Goal: Information Seeking & Learning: Find specific fact

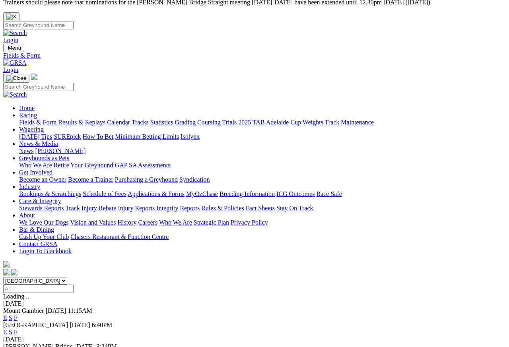
scroll to position [7, 0]
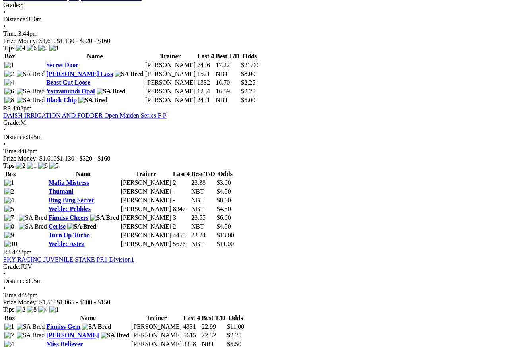
scroll to position [563, 0]
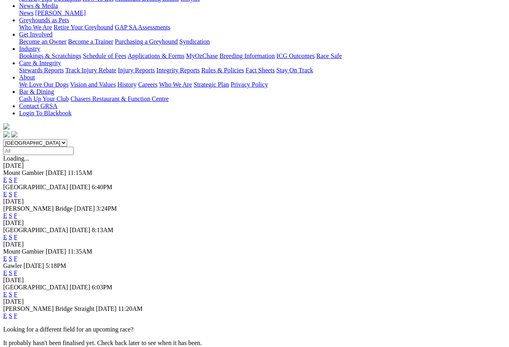
scroll to position [147, 0]
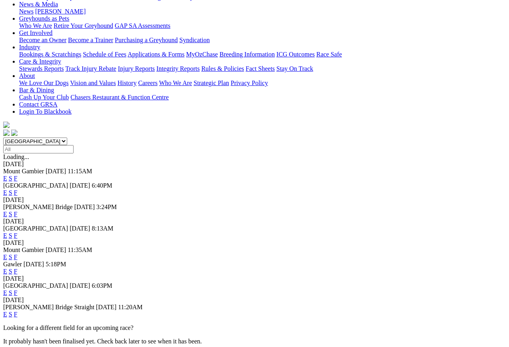
click at [18, 311] on link "F" at bounding box center [16, 314] width 4 height 7
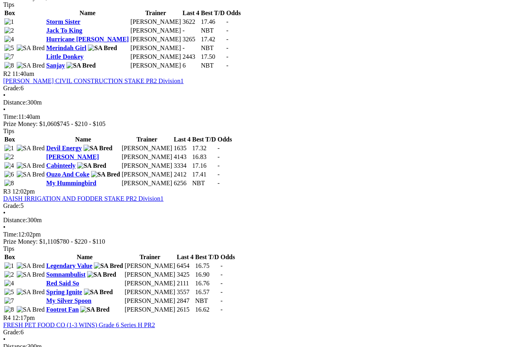
scroll to position [489, 0]
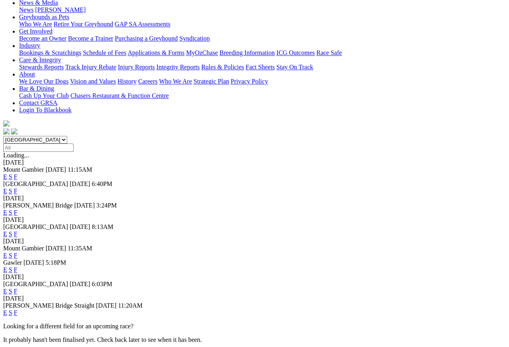
scroll to position [149, 0]
click at [18, 309] on link "F" at bounding box center [16, 313] width 4 height 7
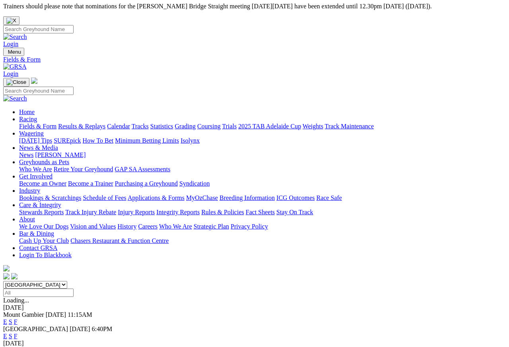
scroll to position [4, 0]
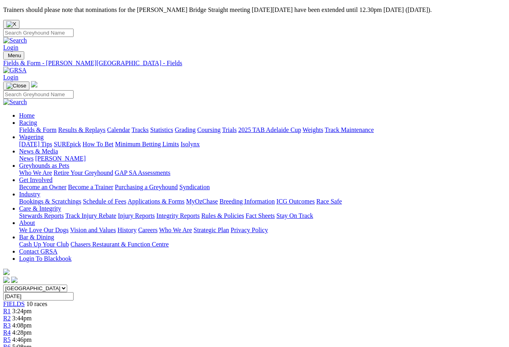
scroll to position [4, 0]
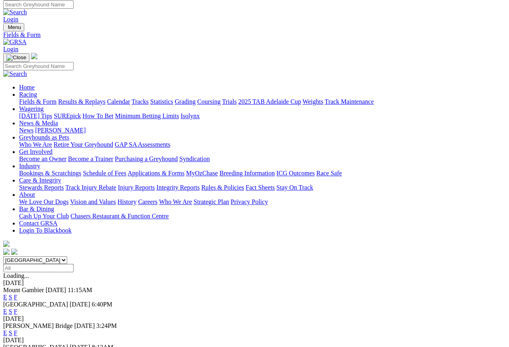
scroll to position [30, 0]
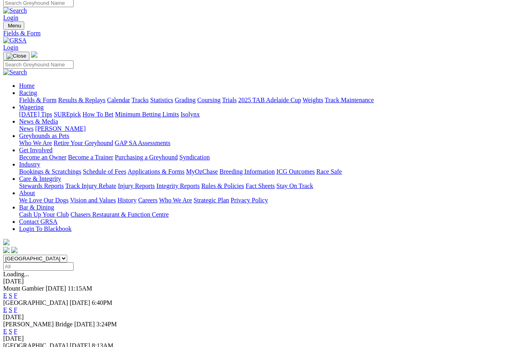
click at [18, 309] on link "F" at bounding box center [16, 353] width 4 height 7
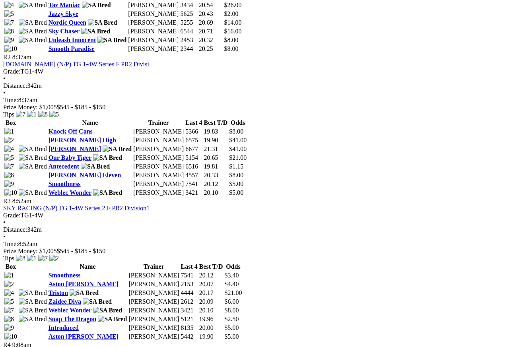
scroll to position [522, 0]
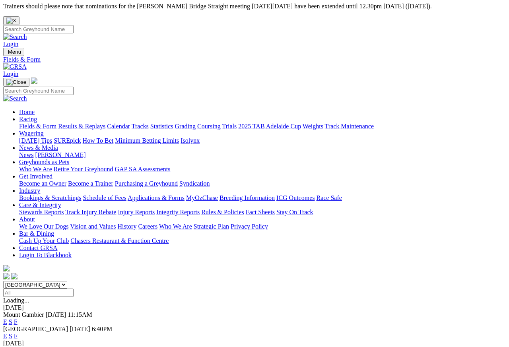
scroll to position [4, 0]
click at [98, 123] on link "Results & Replays" at bounding box center [81, 126] width 47 height 7
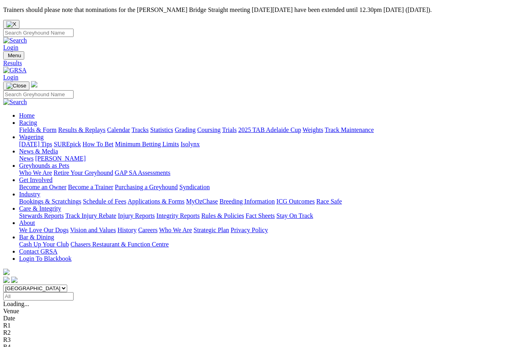
scroll to position [4, 0]
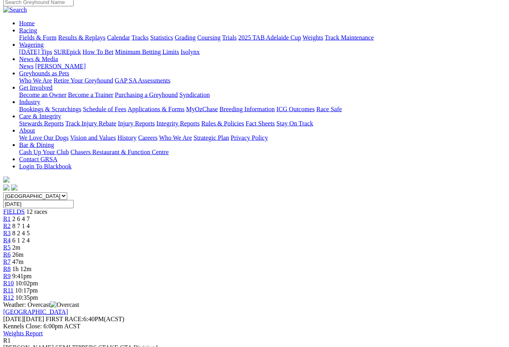
scroll to position [89, 0]
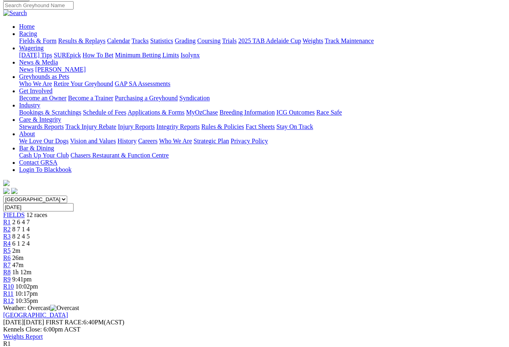
click at [11, 226] on span "R2" at bounding box center [7, 229] width 8 height 7
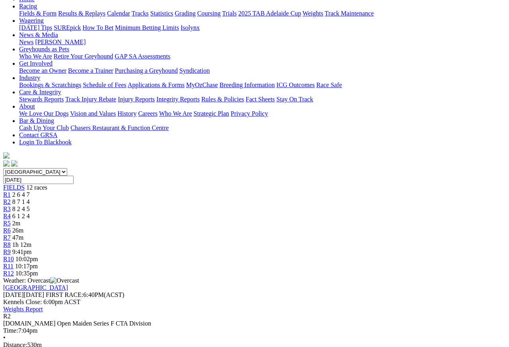
scroll to position [117, 0]
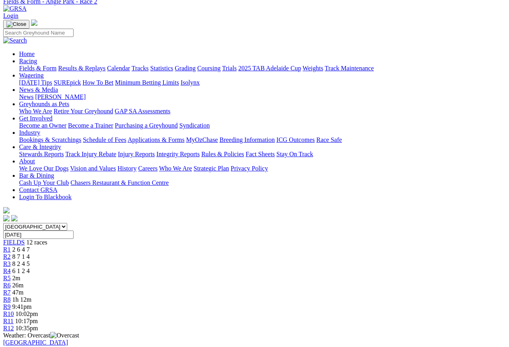
scroll to position [32, 0]
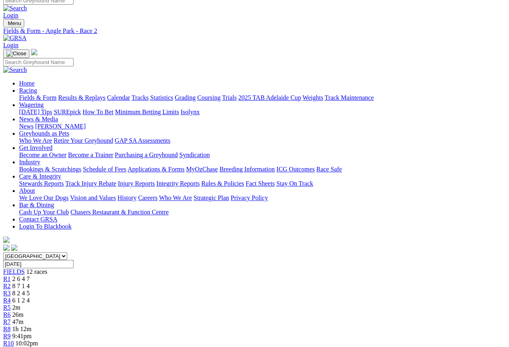
click at [11, 290] on link "R3" at bounding box center [7, 293] width 8 height 7
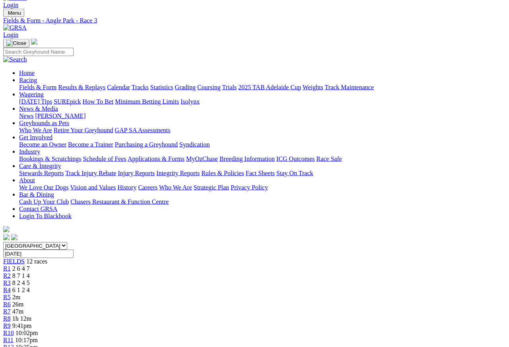
scroll to position [33, 0]
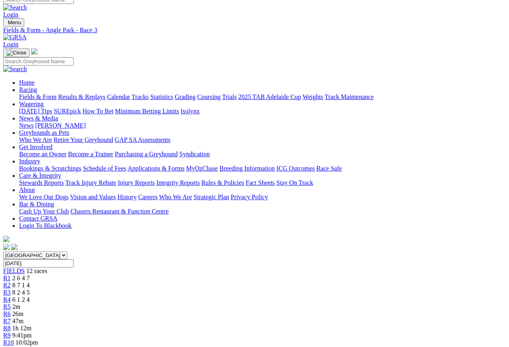
click at [11, 296] on link "R4" at bounding box center [7, 299] width 8 height 7
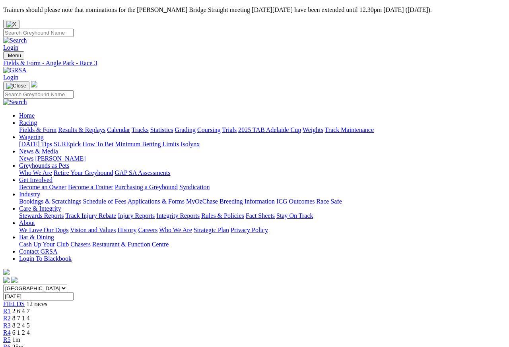
scroll to position [4, 0]
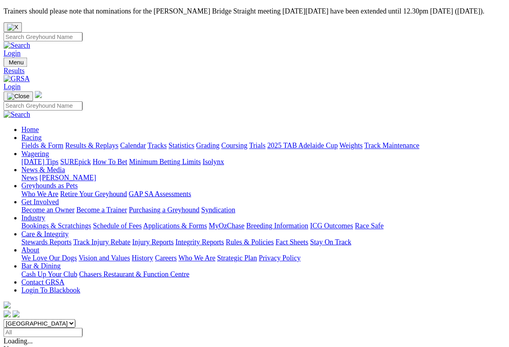
scroll to position [4, 0]
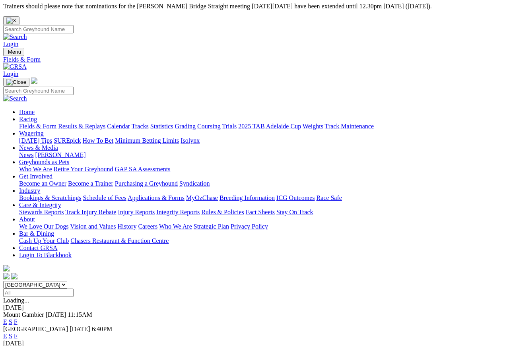
scroll to position [4, 0]
click at [18, 333] on link "F" at bounding box center [16, 336] width 4 height 7
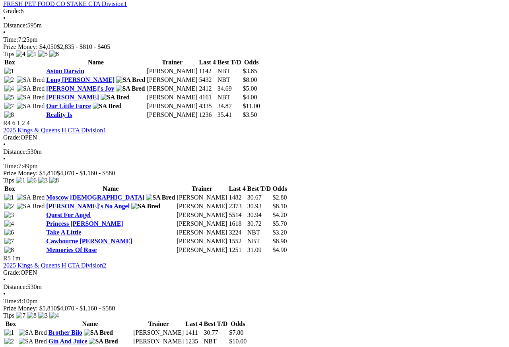
scroll to position [750, 0]
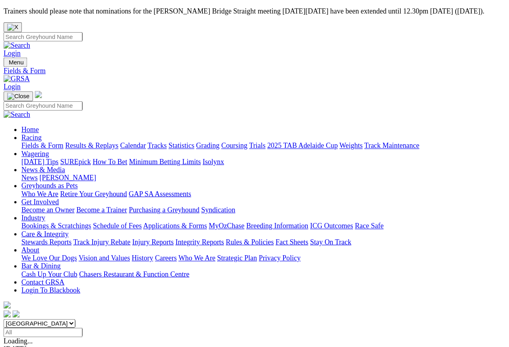
scroll to position [4, 0]
